Goal: Find specific page/section: Find specific page/section

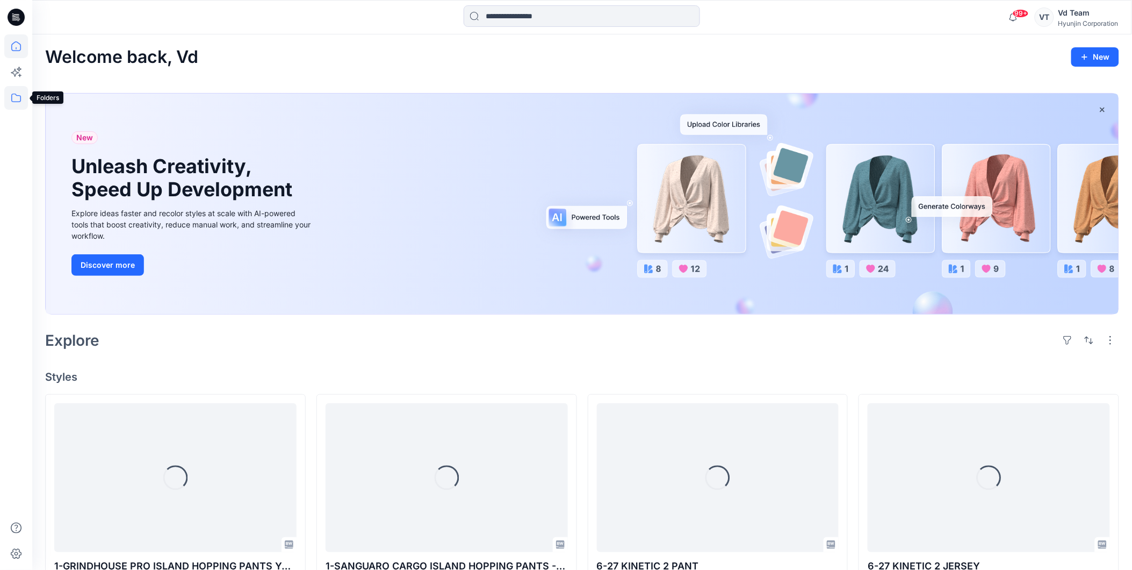
click at [24, 97] on icon at bounding box center [16, 98] width 24 height 24
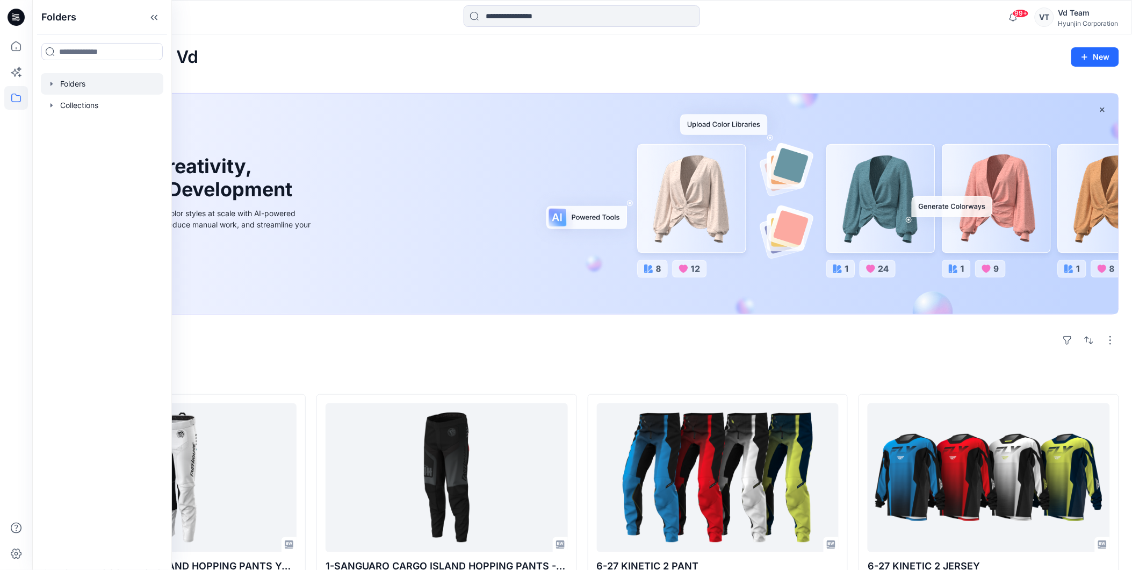
click at [70, 83] on div at bounding box center [102, 83] width 123 height 21
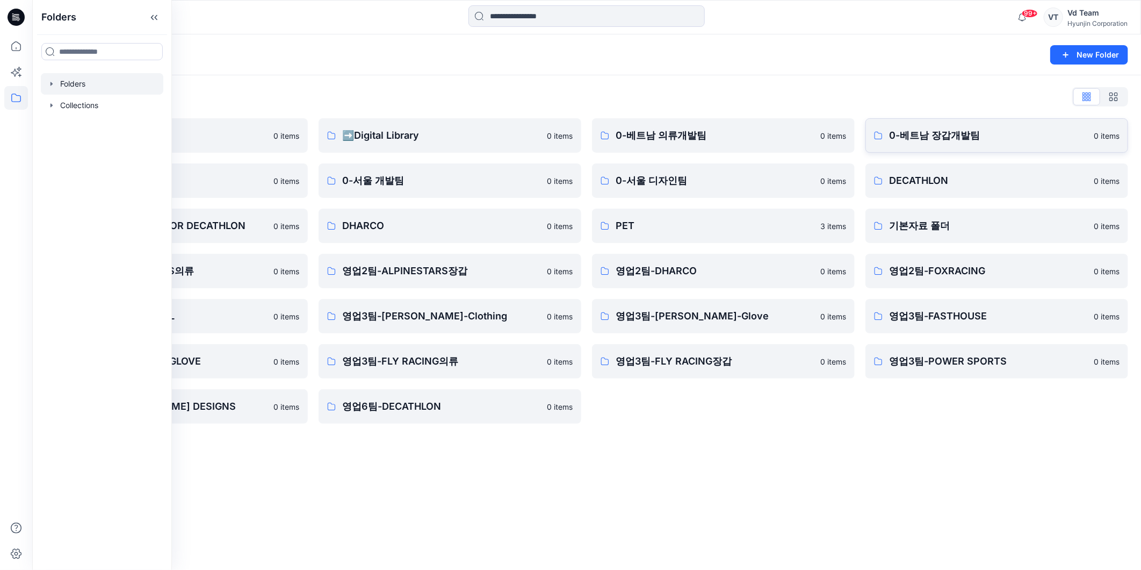
click at [1004, 128] on p "0-베트남 장갑개발팀" at bounding box center [988, 135] width 198 height 15
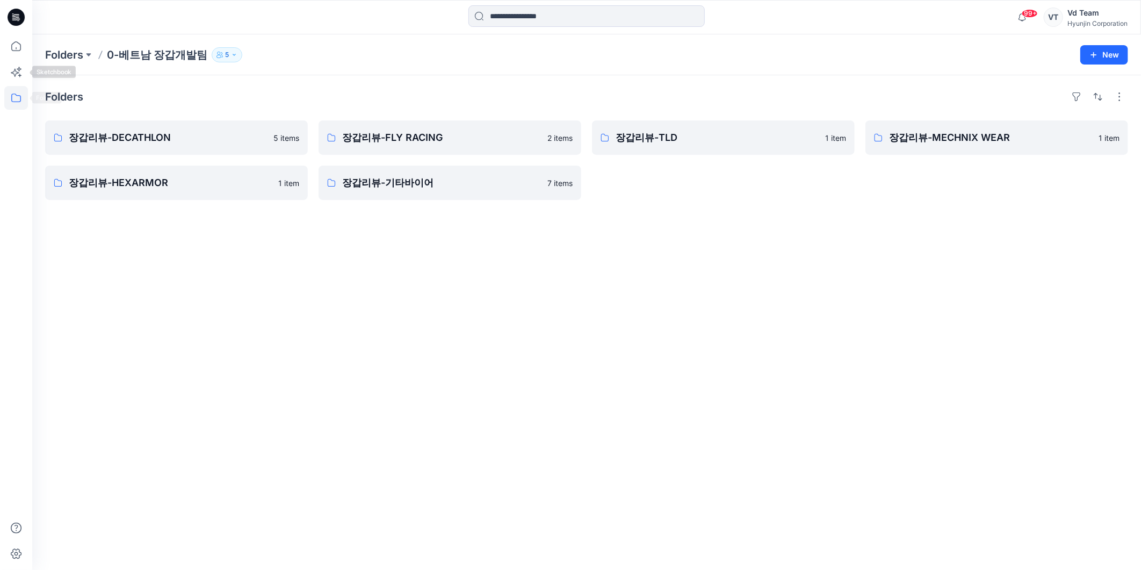
click at [13, 96] on icon at bounding box center [16, 98] width 24 height 24
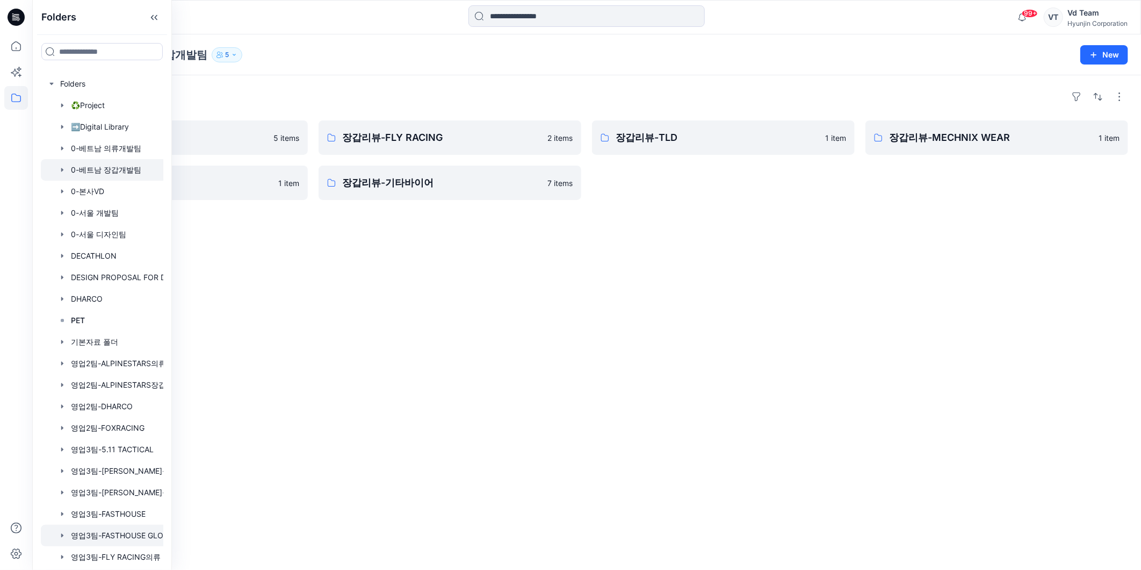
click at [126, 532] on div at bounding box center [116, 535] width 150 height 21
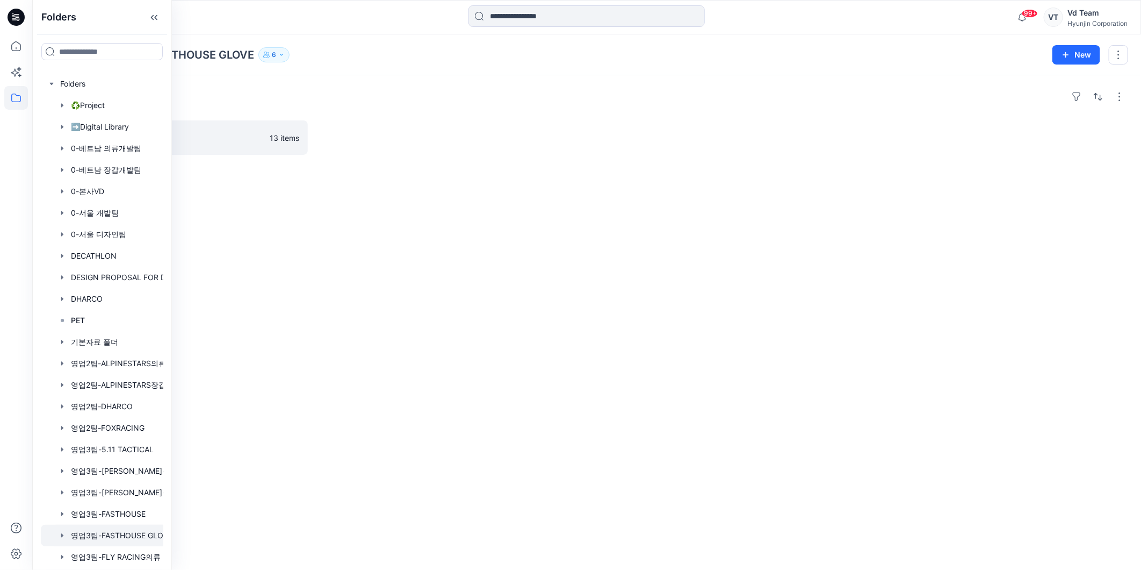
click at [319, 301] on div "Folders 26시즌 13 items" at bounding box center [586, 322] width 1109 height 494
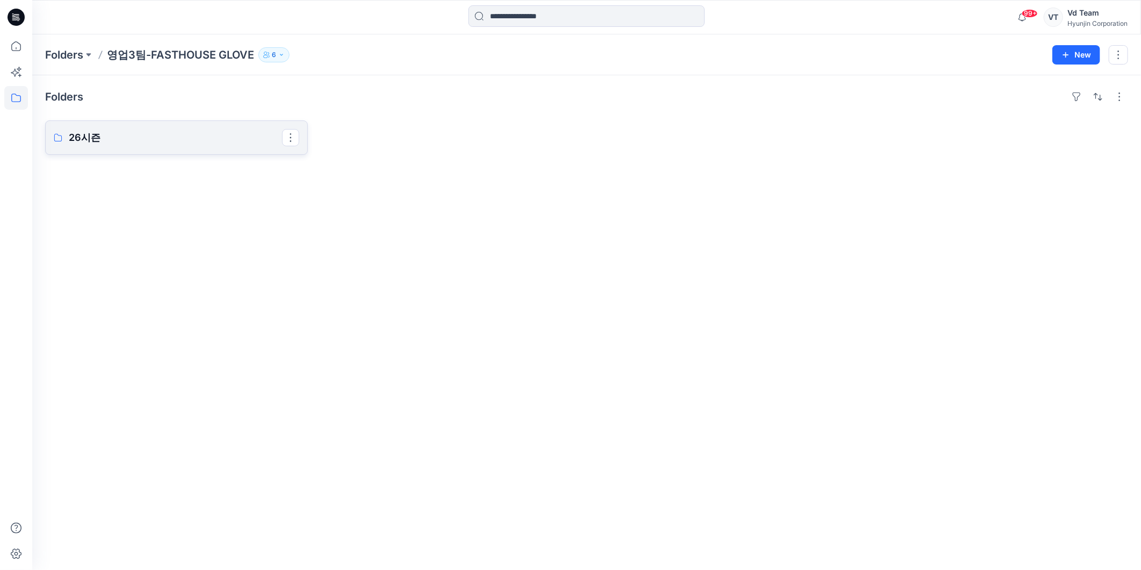
click at [205, 136] on p "26시즌" at bounding box center [175, 137] width 213 height 15
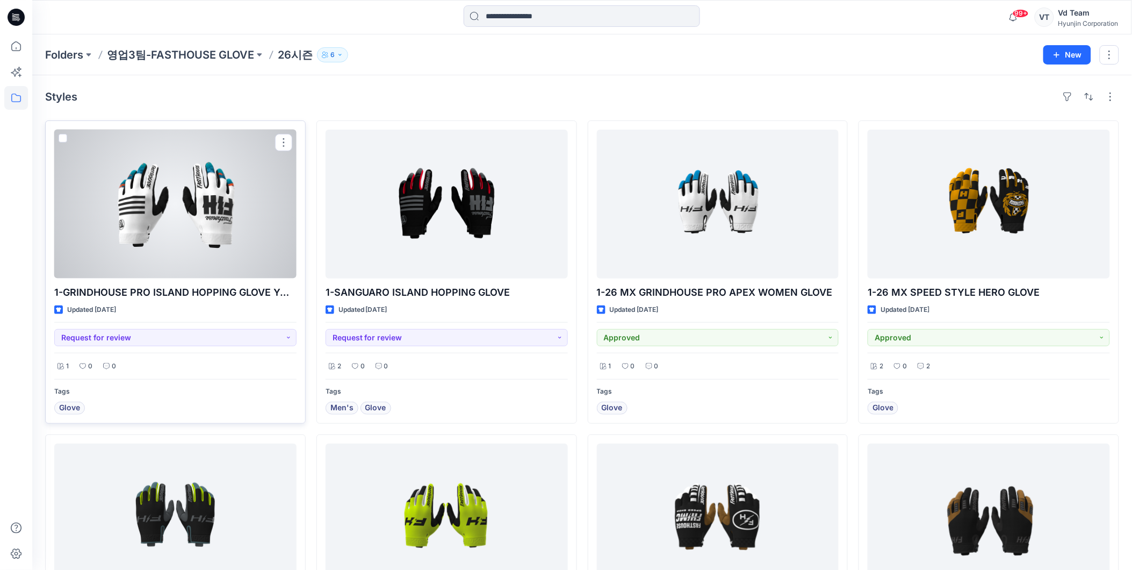
click at [211, 244] on div at bounding box center [175, 204] width 242 height 149
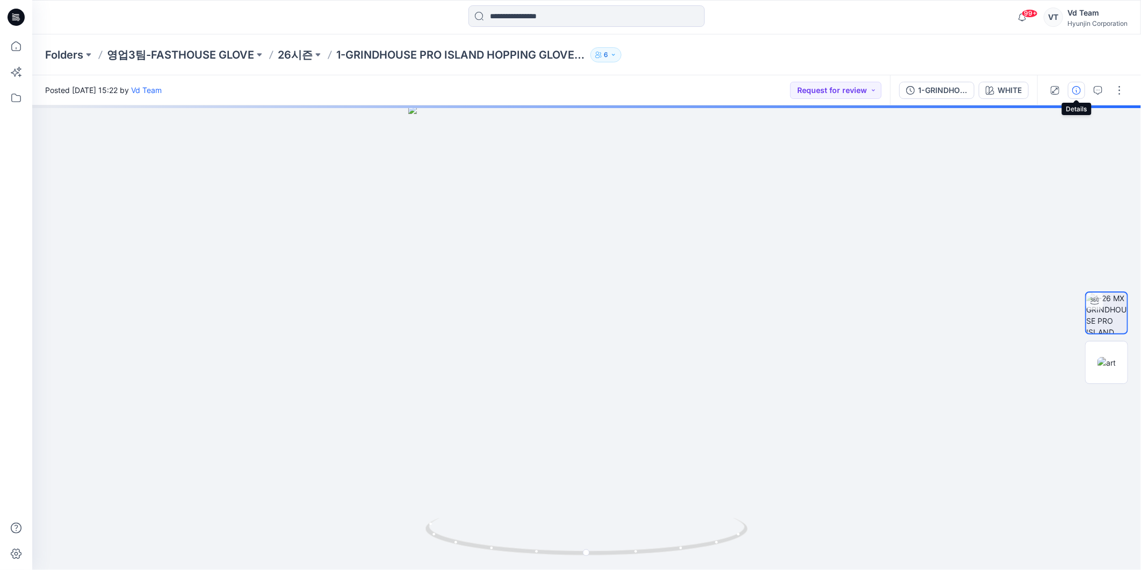
click at [1079, 91] on icon "button" at bounding box center [1077, 90] width 9 height 9
